Goal: Information Seeking & Learning: Learn about a topic

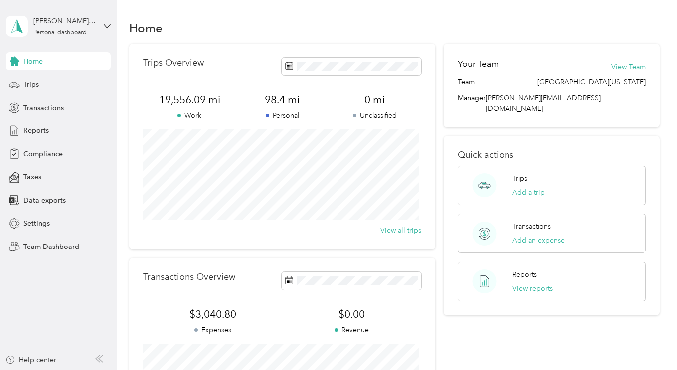
click at [57, 21] on div "[PERSON_NAME][GEOGRAPHIC_DATA]" at bounding box center [64, 21] width 62 height 10
click at [46, 83] on div "Team dashboard" at bounding box center [41, 82] width 53 height 10
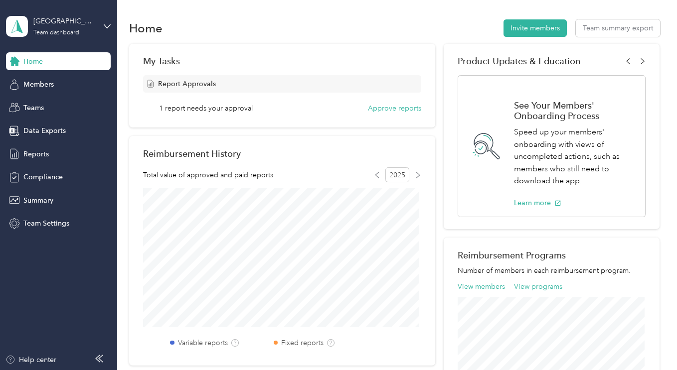
click at [31, 86] on span "Members" at bounding box center [38, 84] width 30 height 10
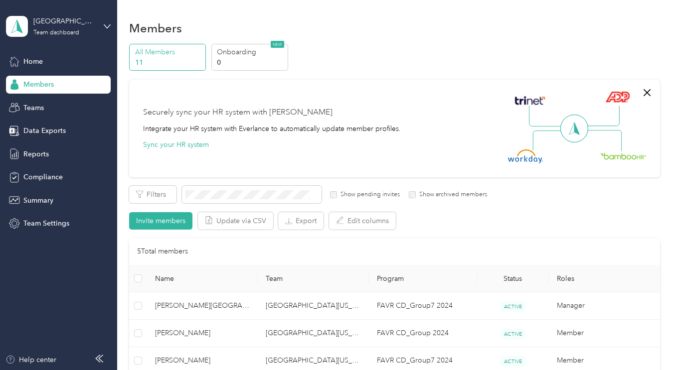
click at [31, 156] on span "Reports" at bounding box center [35, 154] width 25 height 10
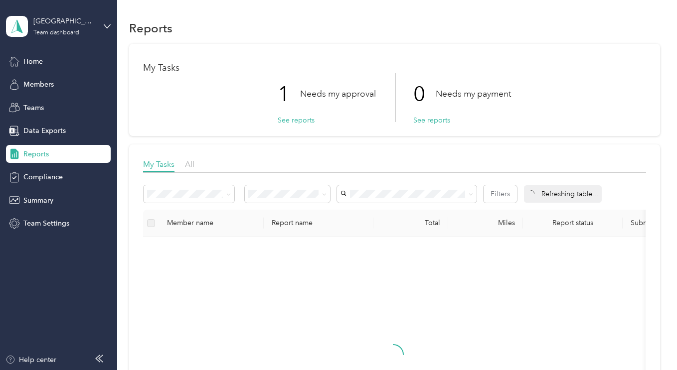
click at [298, 119] on button "See reports" at bounding box center [296, 120] width 37 height 10
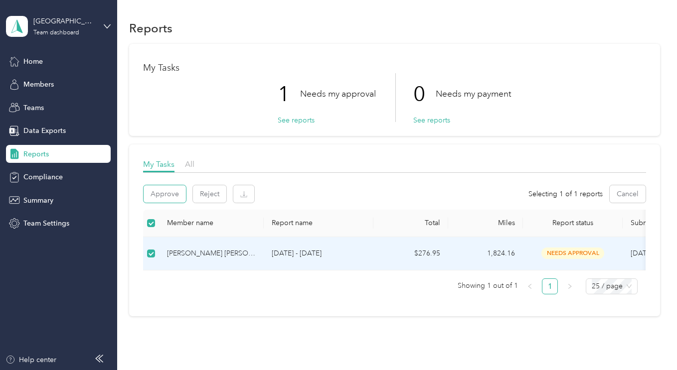
click at [163, 195] on button "Approve" at bounding box center [165, 193] width 42 height 17
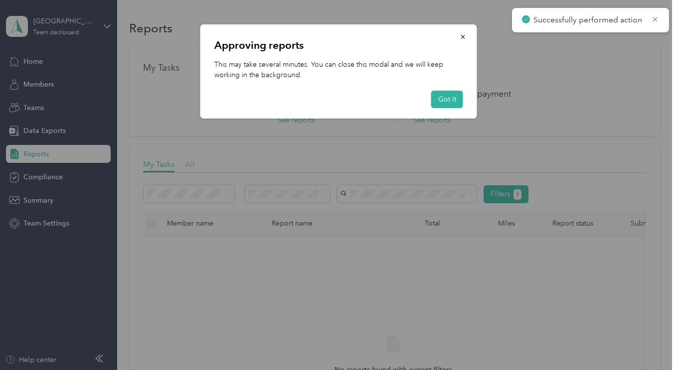
click at [456, 94] on button "Got it" at bounding box center [447, 99] width 32 height 17
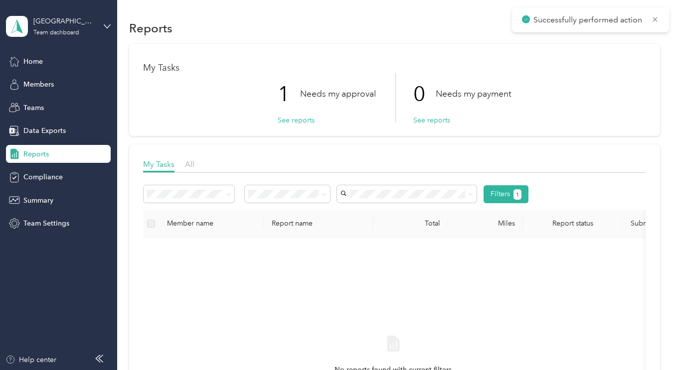
click at [39, 87] on span "Members" at bounding box center [38, 84] width 30 height 10
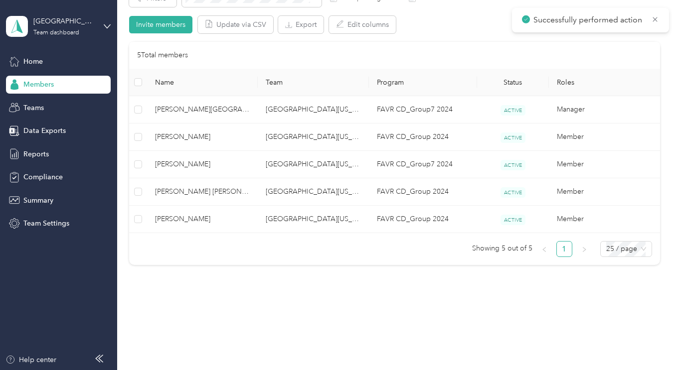
scroll to position [199, 0]
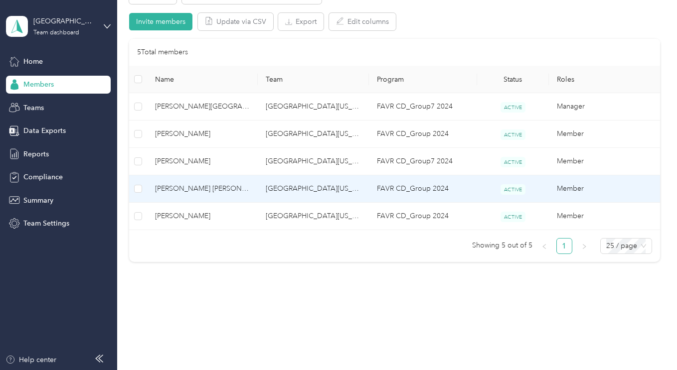
click at [172, 193] on span "[PERSON_NAME] [PERSON_NAME]" at bounding box center [202, 188] width 95 height 11
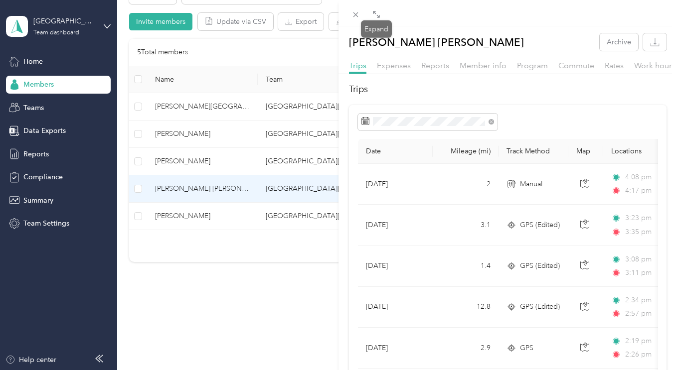
click at [374, 14] on icon at bounding box center [376, 14] width 8 height 8
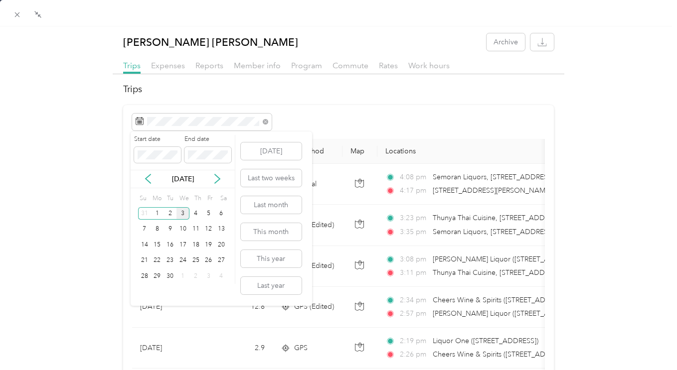
click at [167, 213] on div "2" at bounding box center [169, 213] width 13 height 12
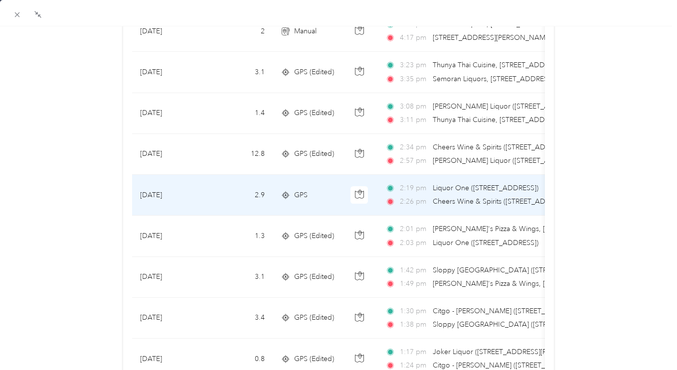
scroll to position [103, 0]
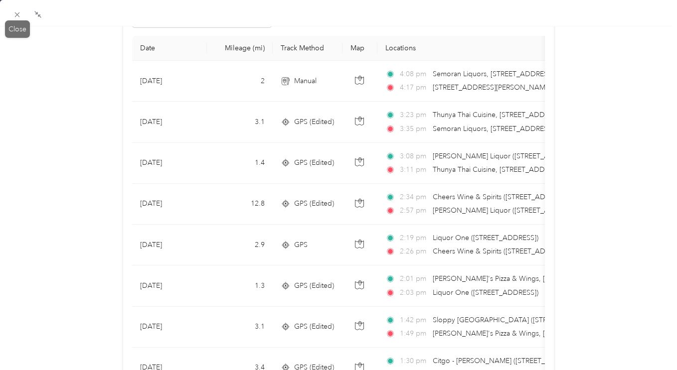
click at [16, 12] on icon at bounding box center [17, 14] width 8 height 8
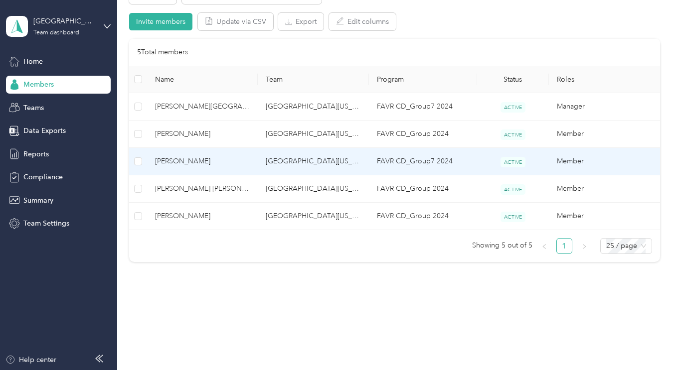
click at [186, 161] on span "[PERSON_NAME]" at bounding box center [202, 161] width 95 height 11
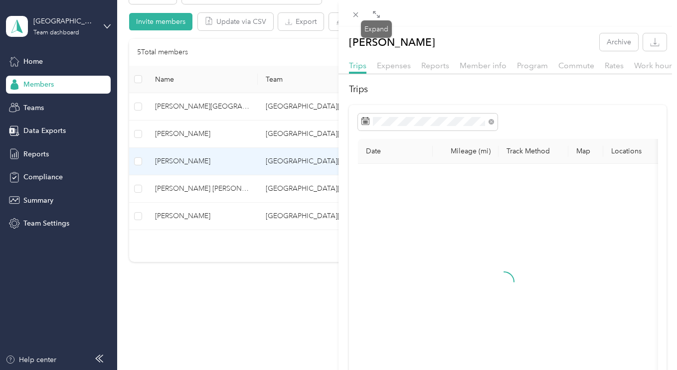
click at [374, 15] on icon at bounding box center [376, 14] width 8 height 8
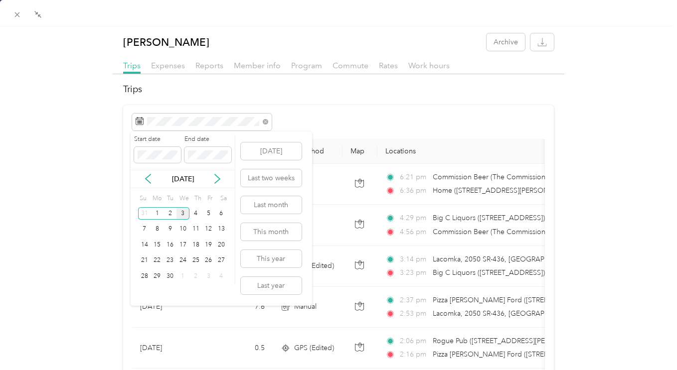
click at [169, 213] on div "2" at bounding box center [169, 213] width 13 height 12
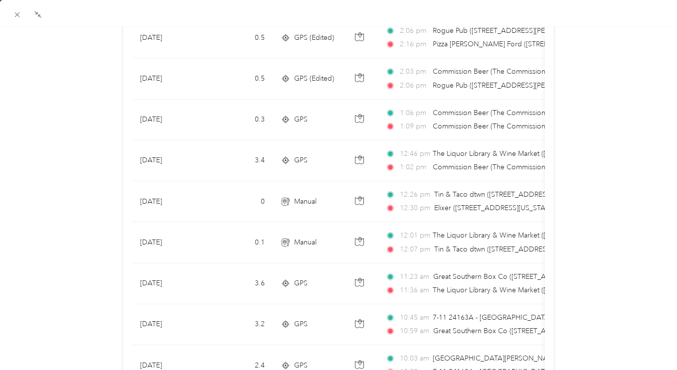
scroll to position [496, 0]
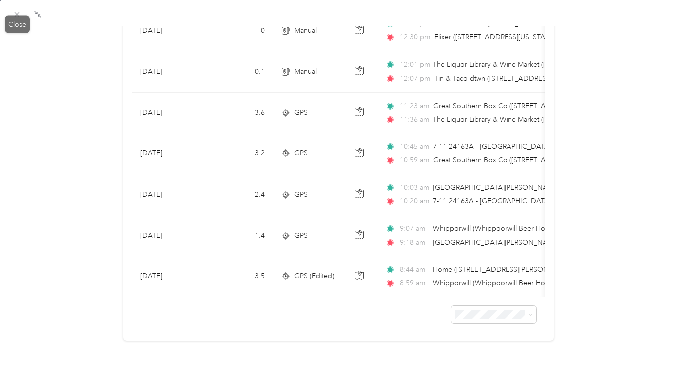
click at [14, 14] on icon at bounding box center [17, 14] width 8 height 8
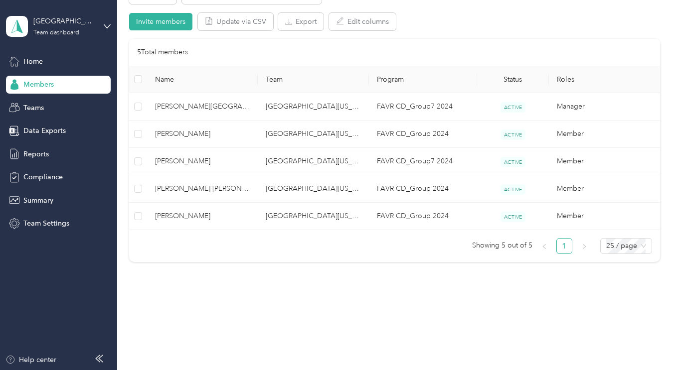
scroll to position [135, 0]
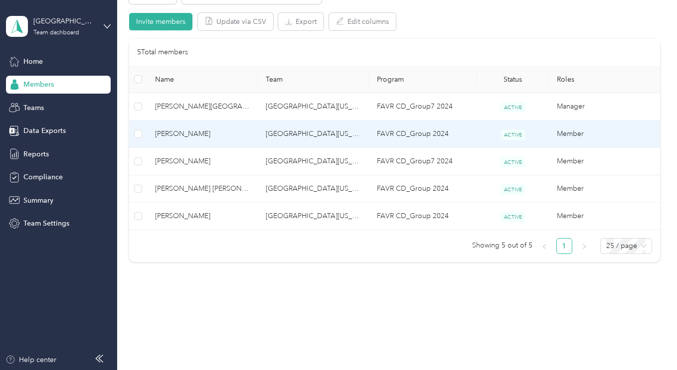
click at [171, 135] on span "[PERSON_NAME]" at bounding box center [202, 134] width 95 height 11
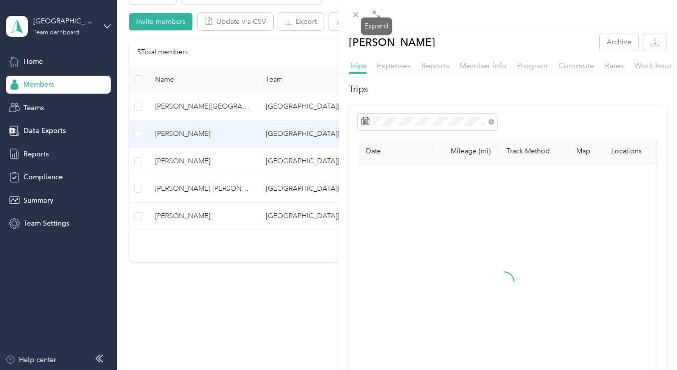
click at [378, 19] on span at bounding box center [376, 14] width 13 height 14
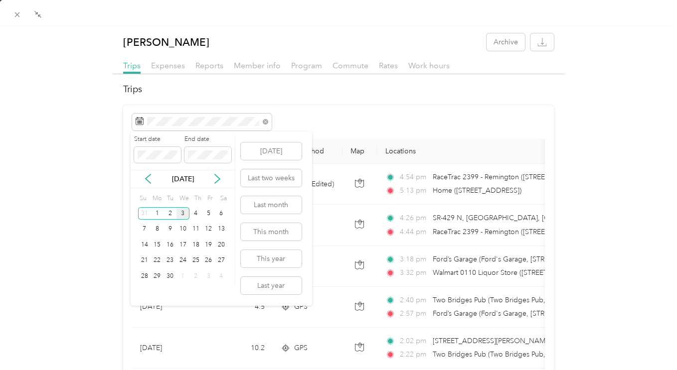
click at [171, 213] on div "2" at bounding box center [169, 213] width 13 height 12
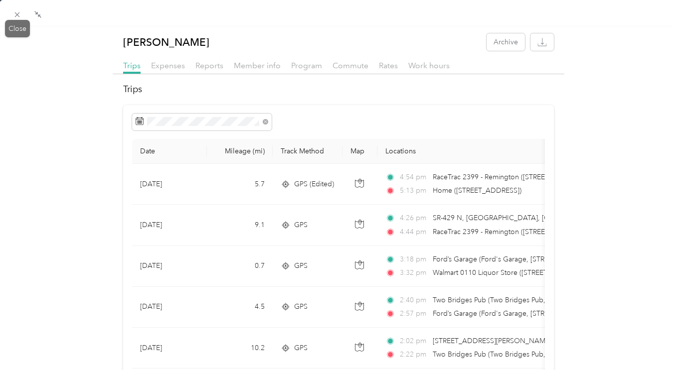
click at [17, 11] on icon at bounding box center [17, 14] width 8 height 8
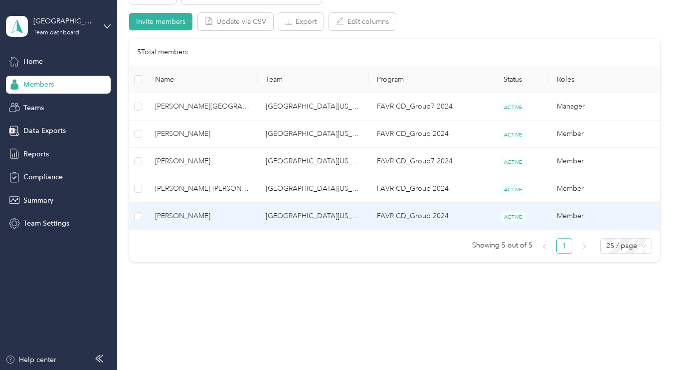
click at [170, 218] on span "[PERSON_NAME]" at bounding box center [202, 216] width 95 height 11
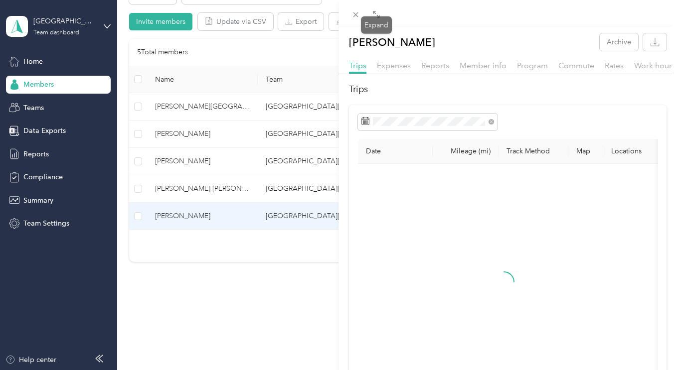
click at [376, 16] on icon at bounding box center [376, 14] width 8 height 8
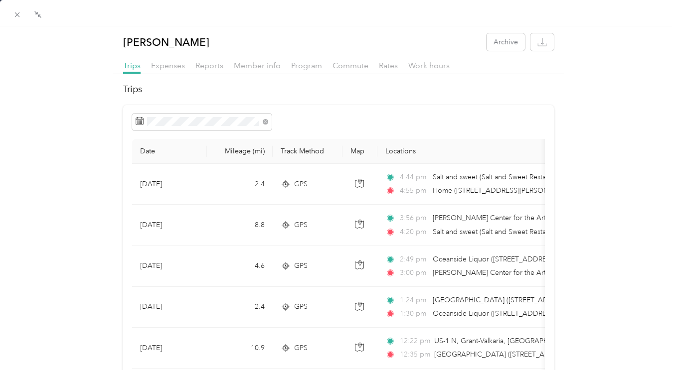
click at [179, 117] on span at bounding box center [202, 122] width 140 height 17
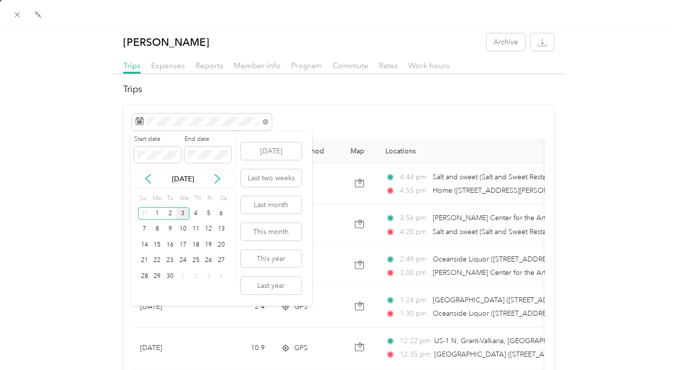
click at [168, 210] on div "2" at bounding box center [169, 213] width 13 height 12
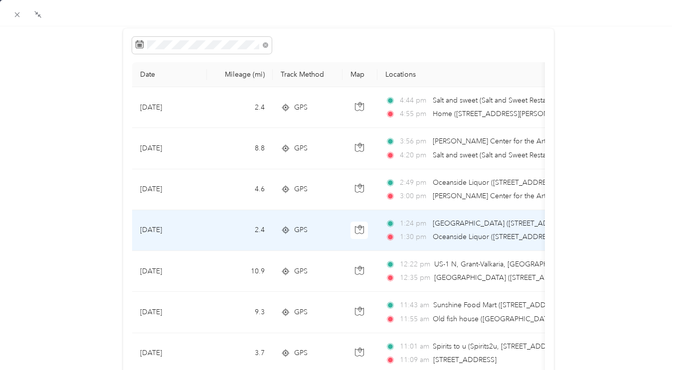
scroll to position [65, 0]
